Goal: Task Accomplishment & Management: Manage account settings

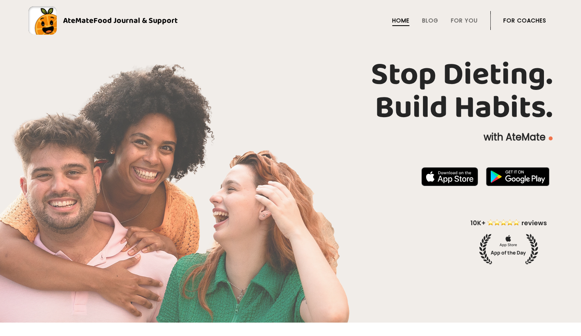
click at [514, 15] on li "For Coaches" at bounding box center [524, 20] width 43 height 19
click at [514, 20] on link "For Coaches" at bounding box center [524, 20] width 43 height 6
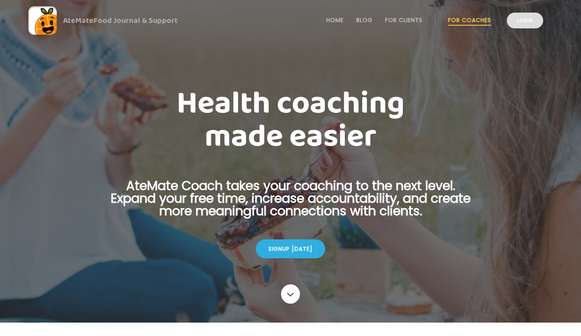
click at [532, 18] on link "Login" at bounding box center [524, 21] width 36 height 16
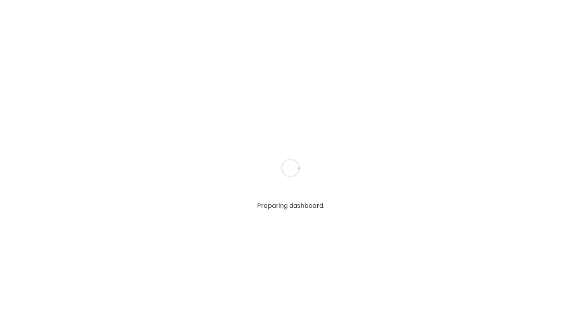
type input "**********"
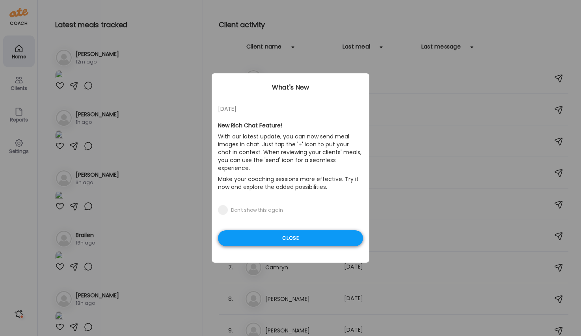
type input "**********"
click at [266, 230] on div "Close" at bounding box center [290, 238] width 145 height 16
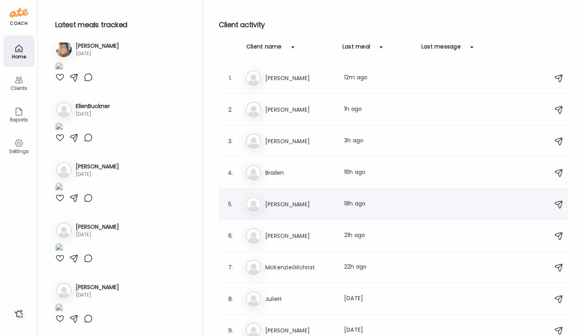
click at [271, 202] on h3 "Laura" at bounding box center [299, 203] width 69 height 9
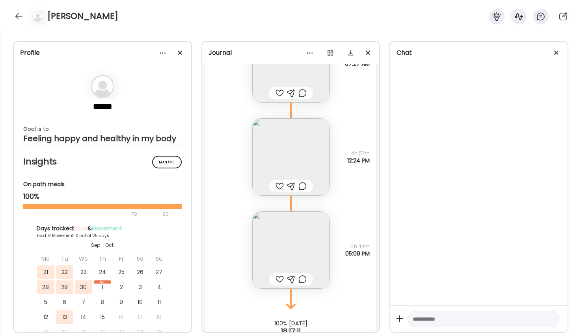
scroll to position [4687, 0]
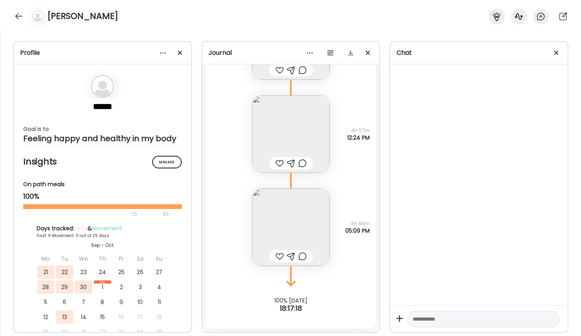
click at [284, 204] on img at bounding box center [290, 226] width 77 height 77
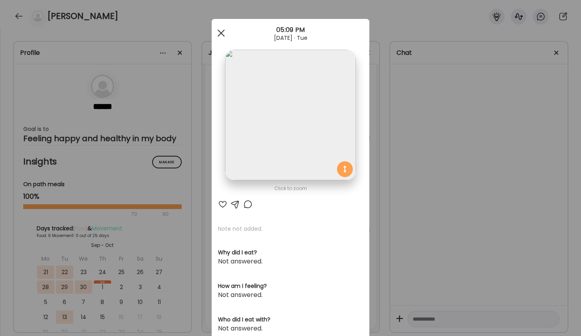
click at [221, 35] on div at bounding box center [221, 33] width 16 height 16
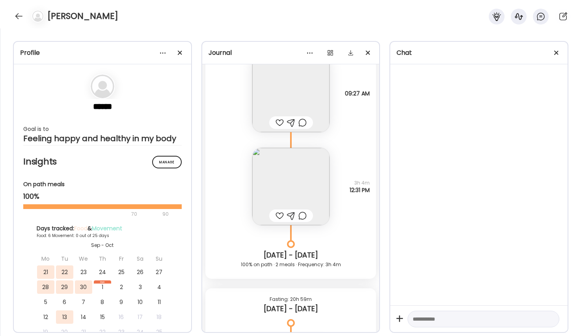
scroll to position [2537, 0]
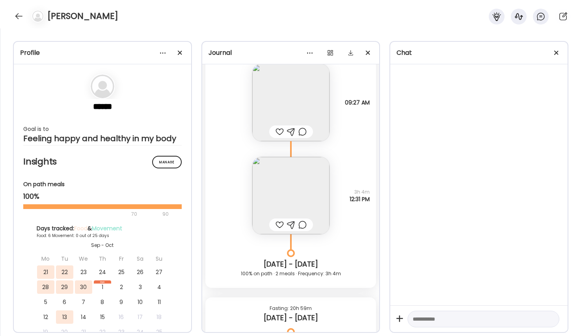
click at [292, 189] on img at bounding box center [290, 195] width 77 height 77
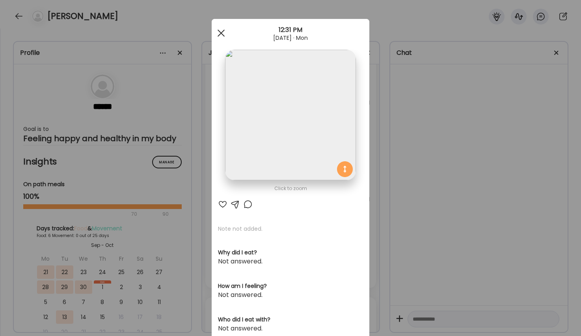
click at [221, 35] on div at bounding box center [221, 33] width 16 height 16
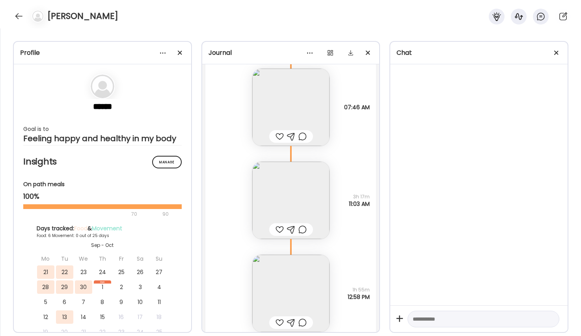
scroll to position [655, 0]
